Goal: Information Seeking & Learning: Learn about a topic

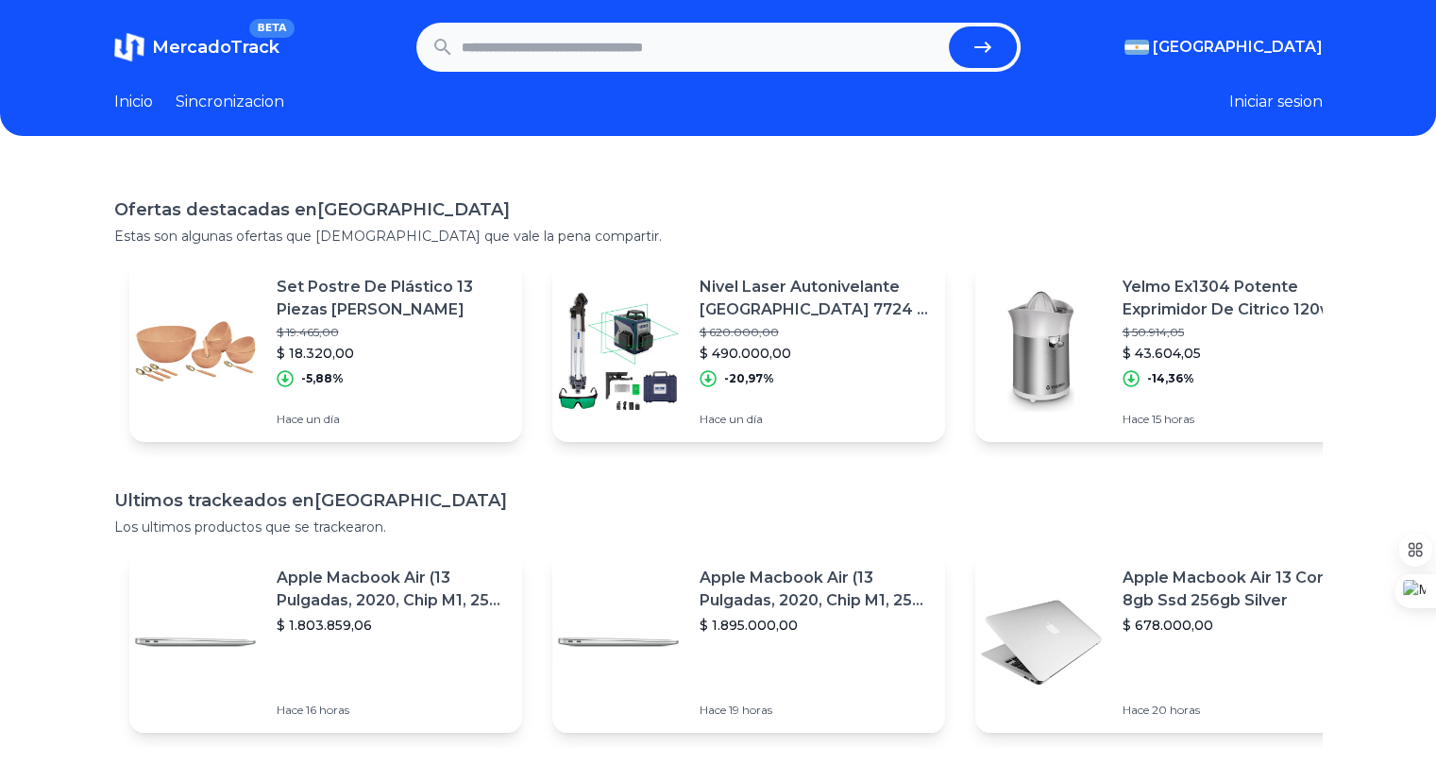
click at [473, 50] on input "text" at bounding box center [701, 47] width 479 height 42
type input "********"
click at [949, 26] on button "submit" at bounding box center [983, 47] width 68 height 42
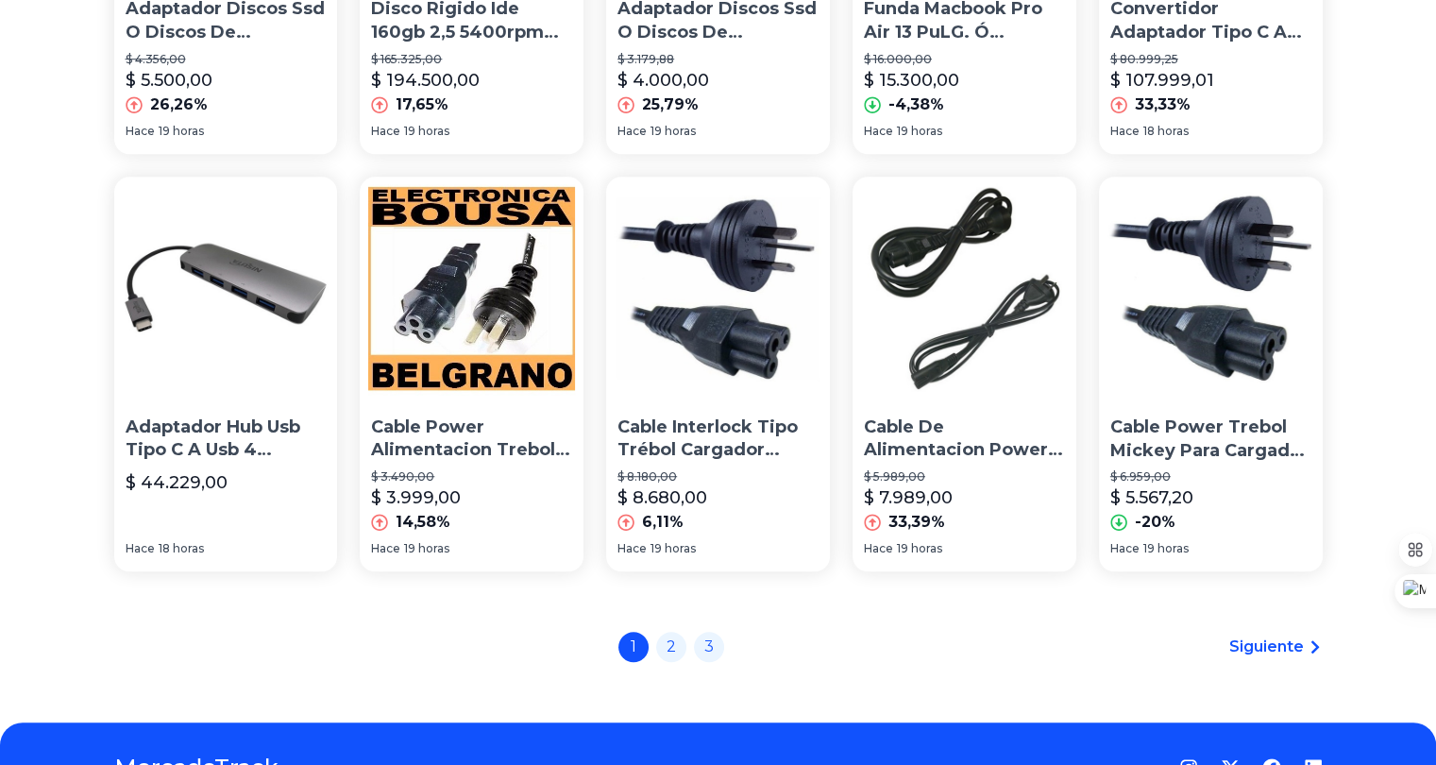
scroll to position [1373, 0]
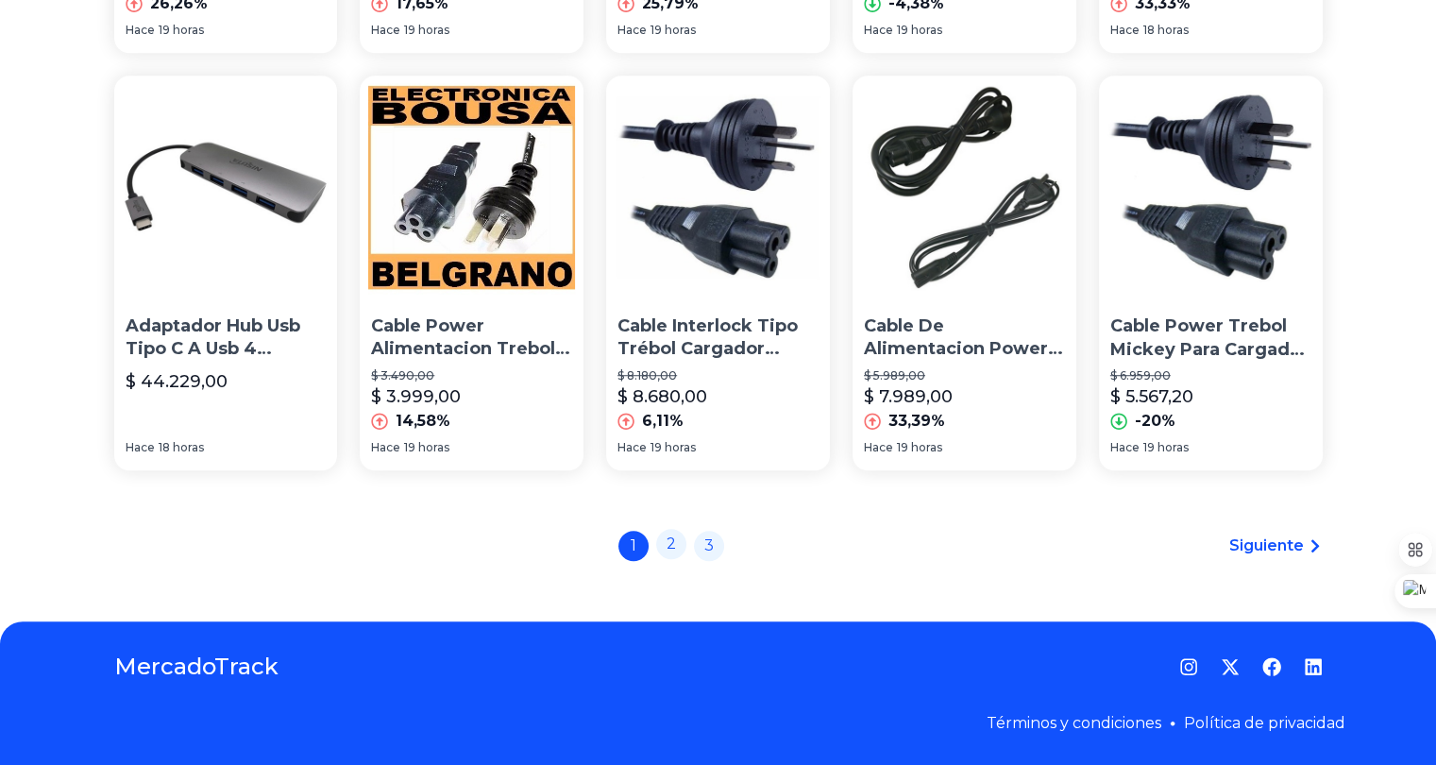
click at [671, 552] on link "2" at bounding box center [671, 544] width 30 height 30
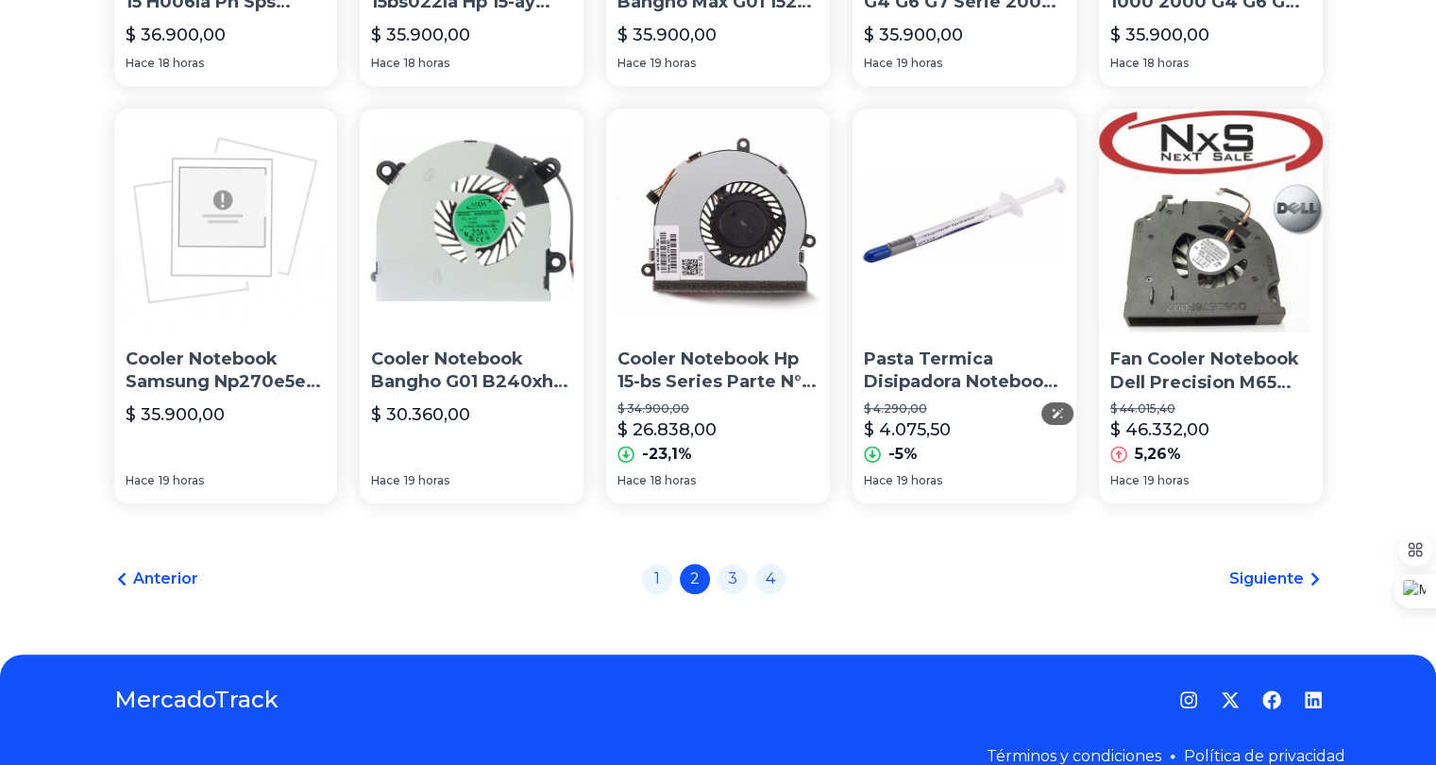
scroll to position [1336, 0]
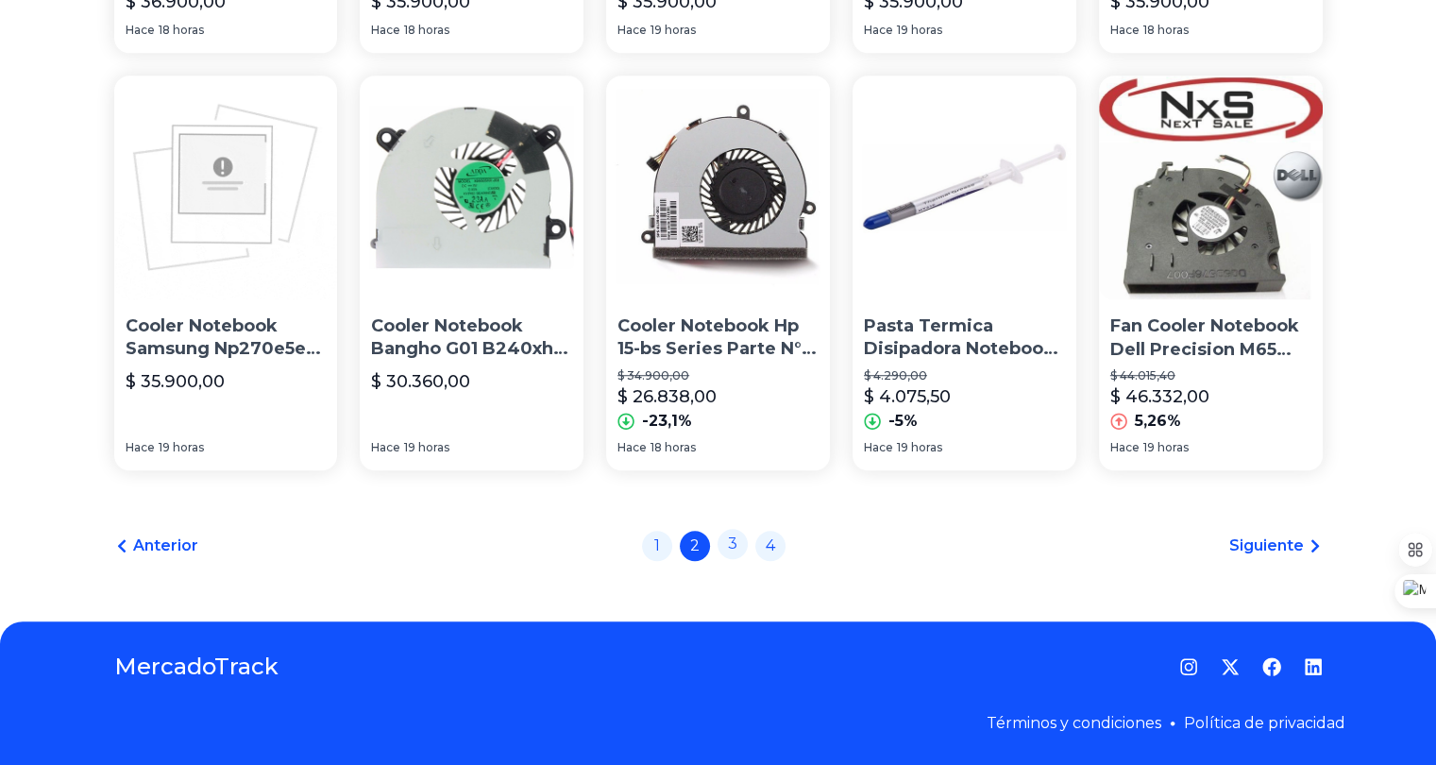
click at [734, 555] on link "3" at bounding box center [732, 544] width 30 height 30
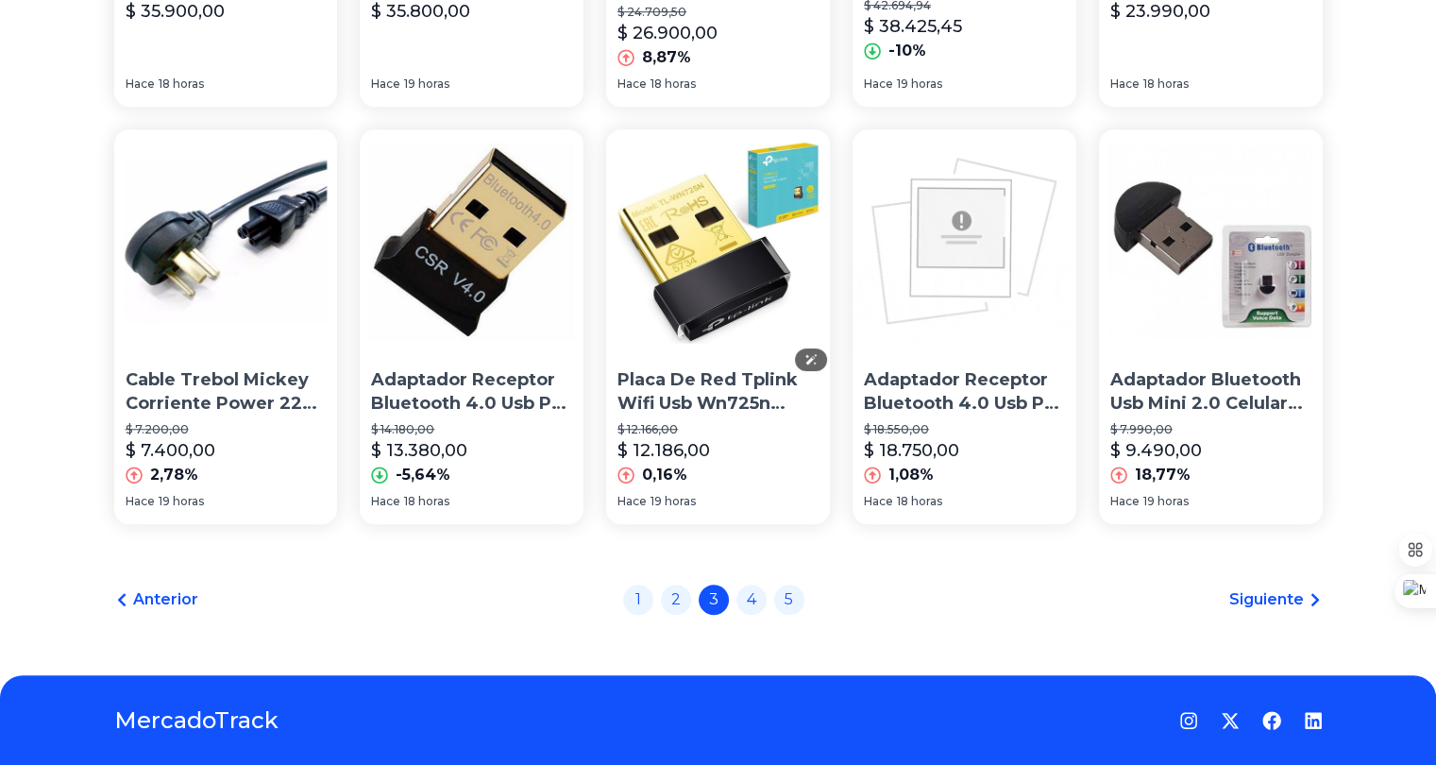
scroll to position [1373, 0]
